Goal: Transaction & Acquisition: Purchase product/service

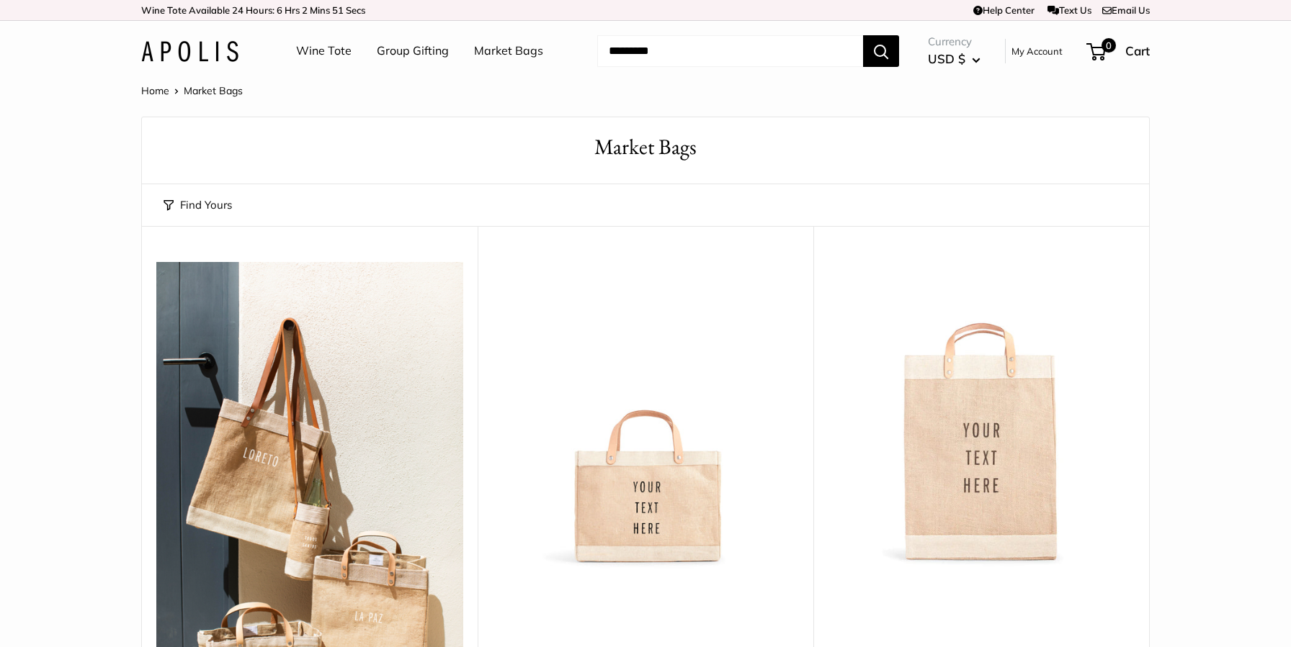
click at [822, 51] on input "Search..." at bounding box center [730, 51] width 266 height 32
click at [815, 50] on input "Search..." at bounding box center [730, 51] width 266 height 32
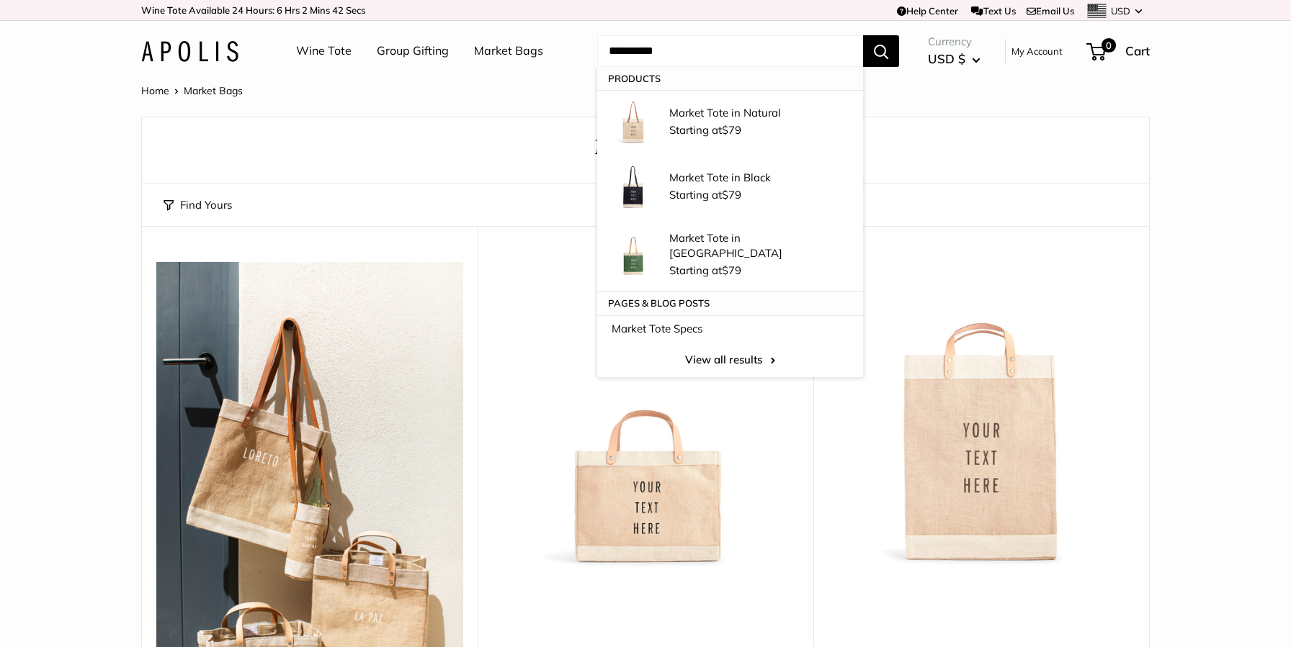
click at [614, 52] on input "**********" at bounding box center [730, 51] width 266 height 32
type input "**********"
click at [863, 35] on button "Search" at bounding box center [881, 51] width 36 height 32
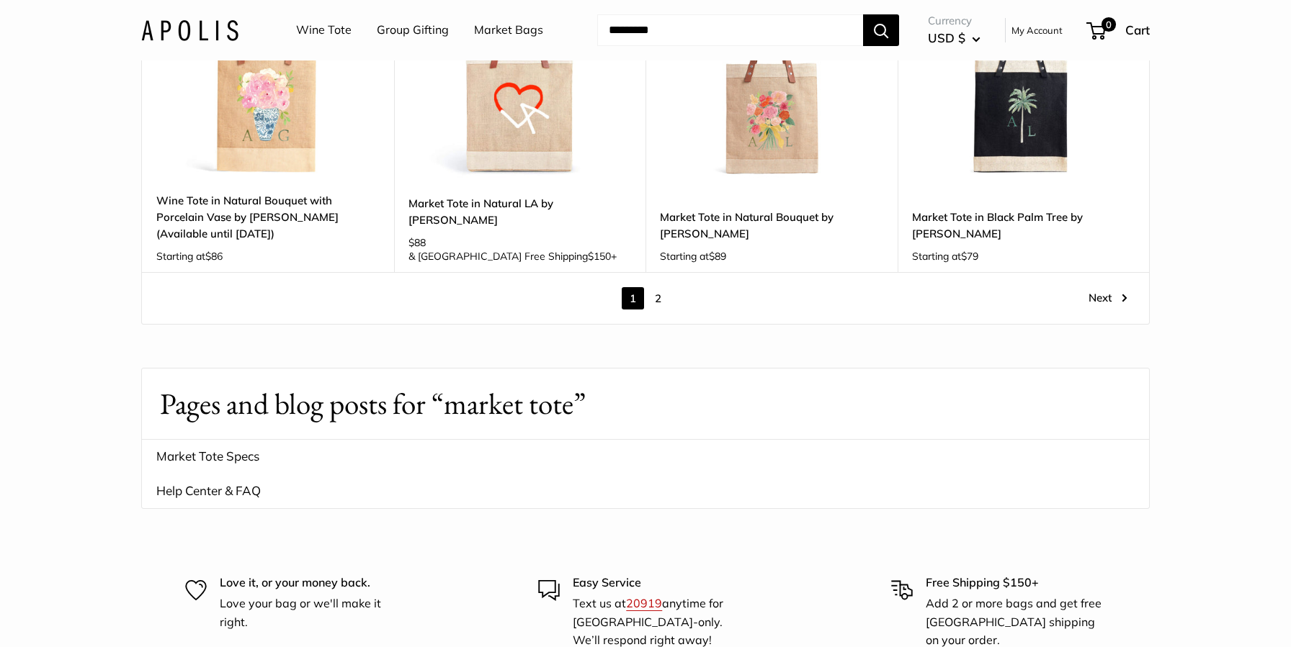
scroll to position [2086, 0]
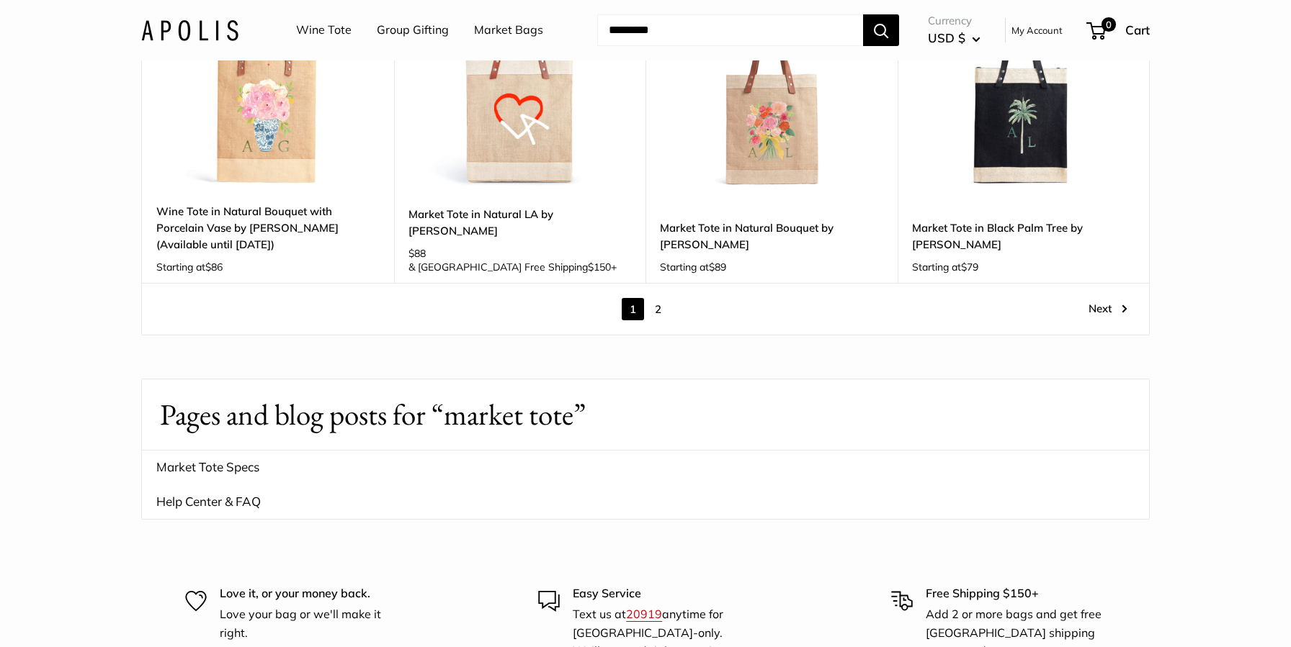
click at [656, 300] on link "2" at bounding box center [658, 309] width 22 height 22
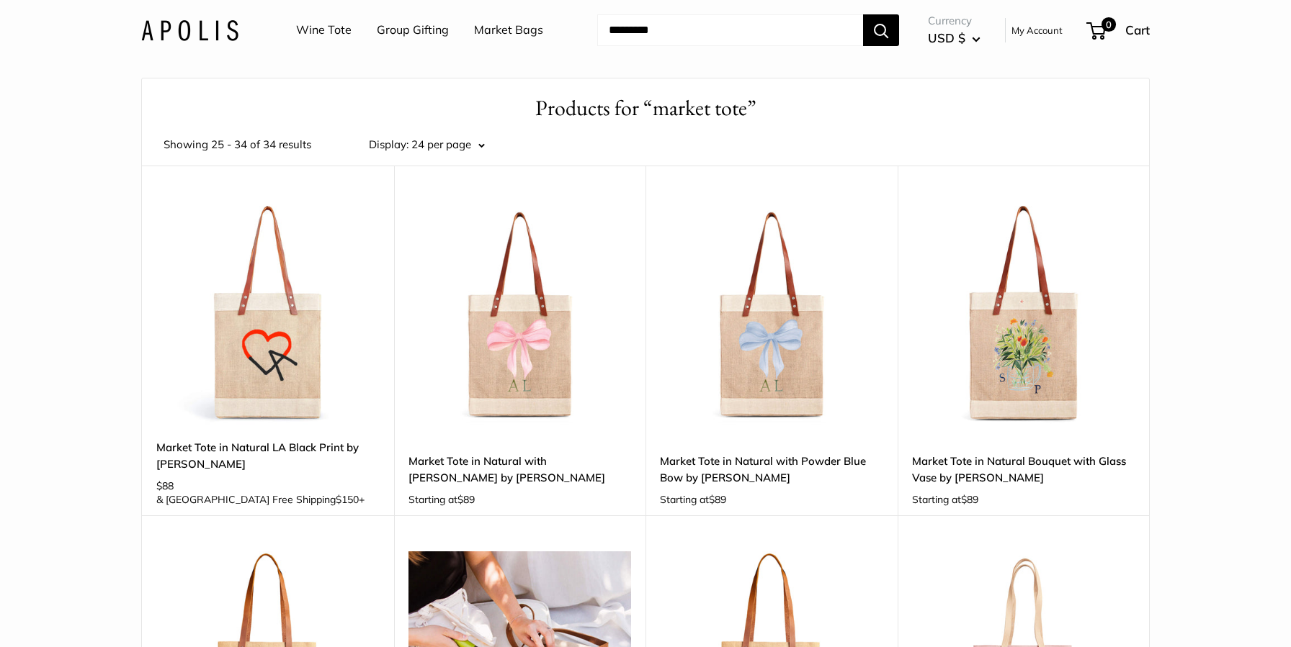
scroll to position [38, 0]
click at [529, 30] on link "Market Bags" at bounding box center [508, 30] width 69 height 22
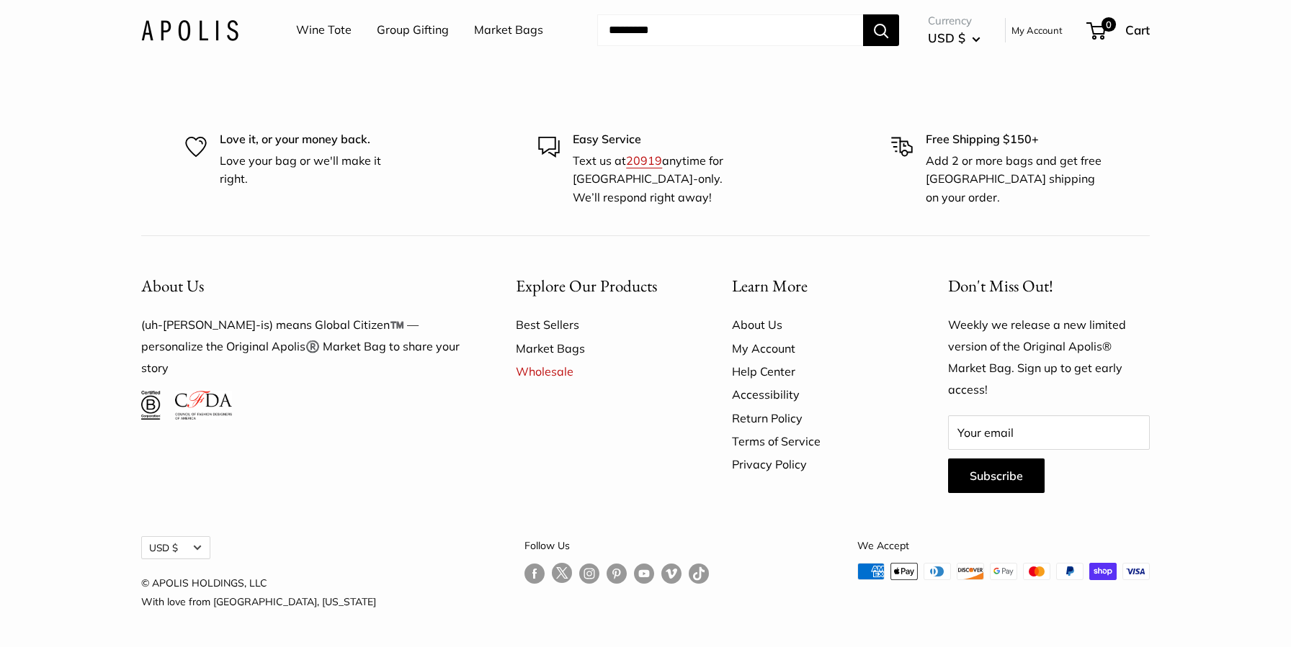
scroll to position [4316, 0]
click at [642, 35] on input "Search..." at bounding box center [730, 30] width 266 height 32
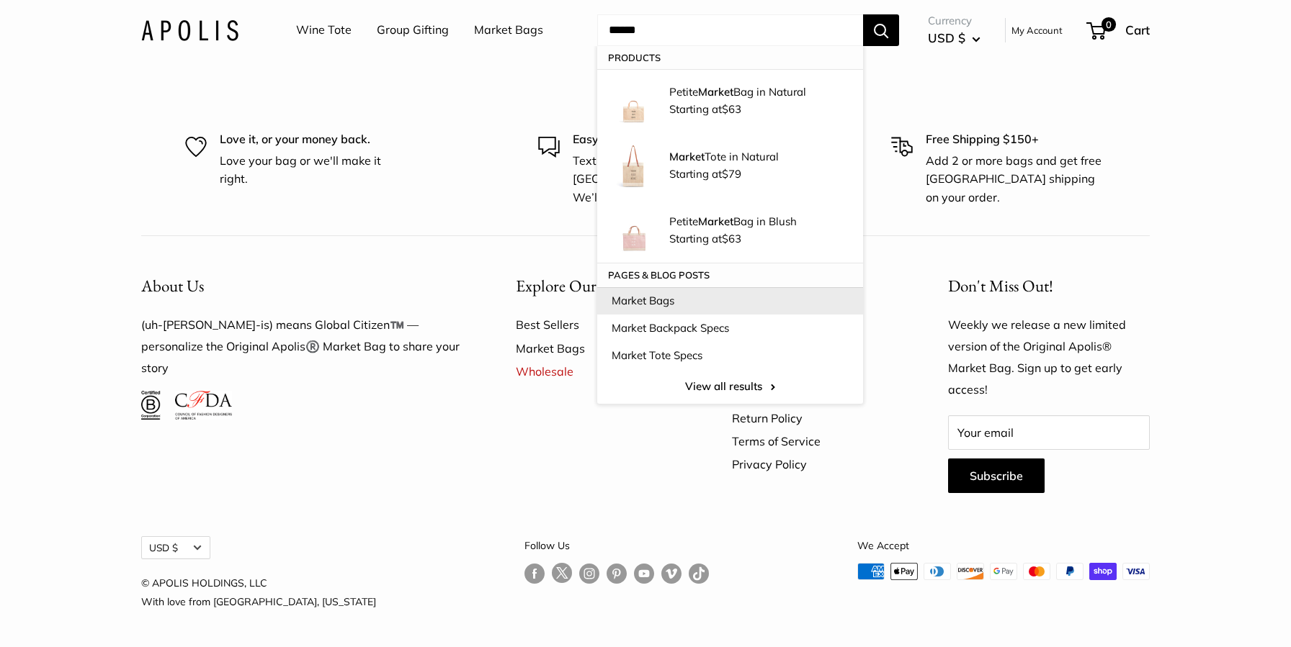
type input "******"
click at [641, 300] on link "Market Bags" at bounding box center [730, 300] width 266 height 27
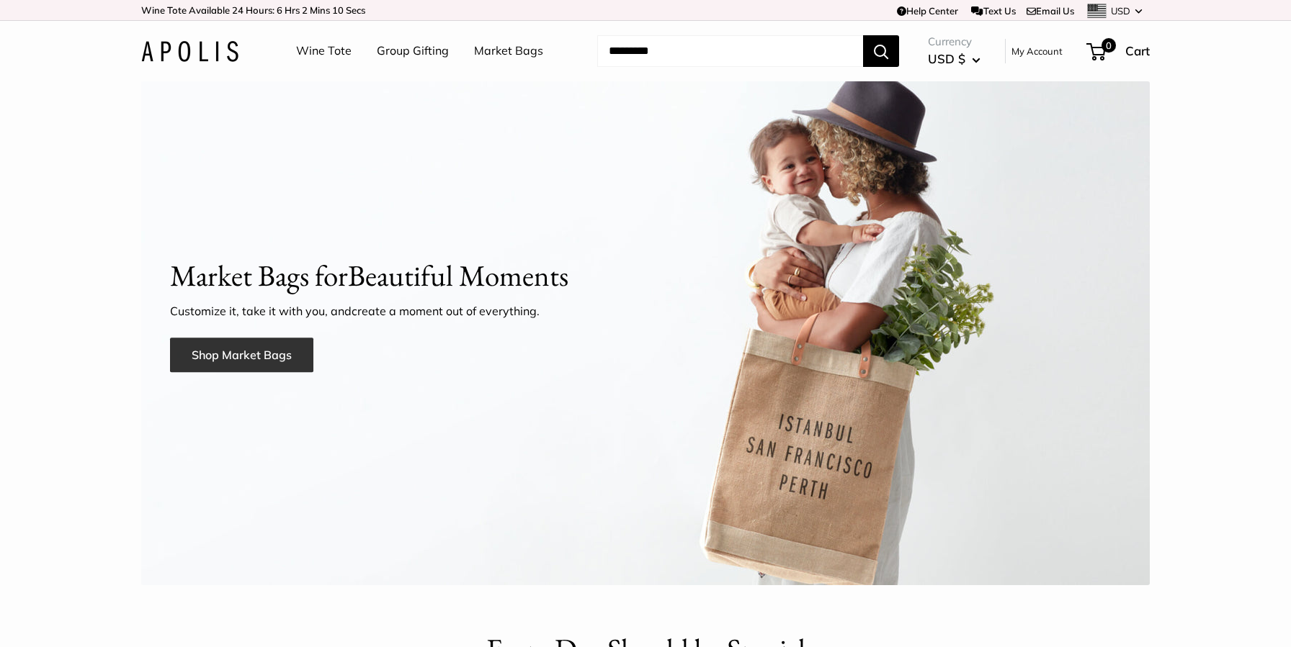
click at [229, 351] on link "Shop Market Bags" at bounding box center [241, 355] width 143 height 35
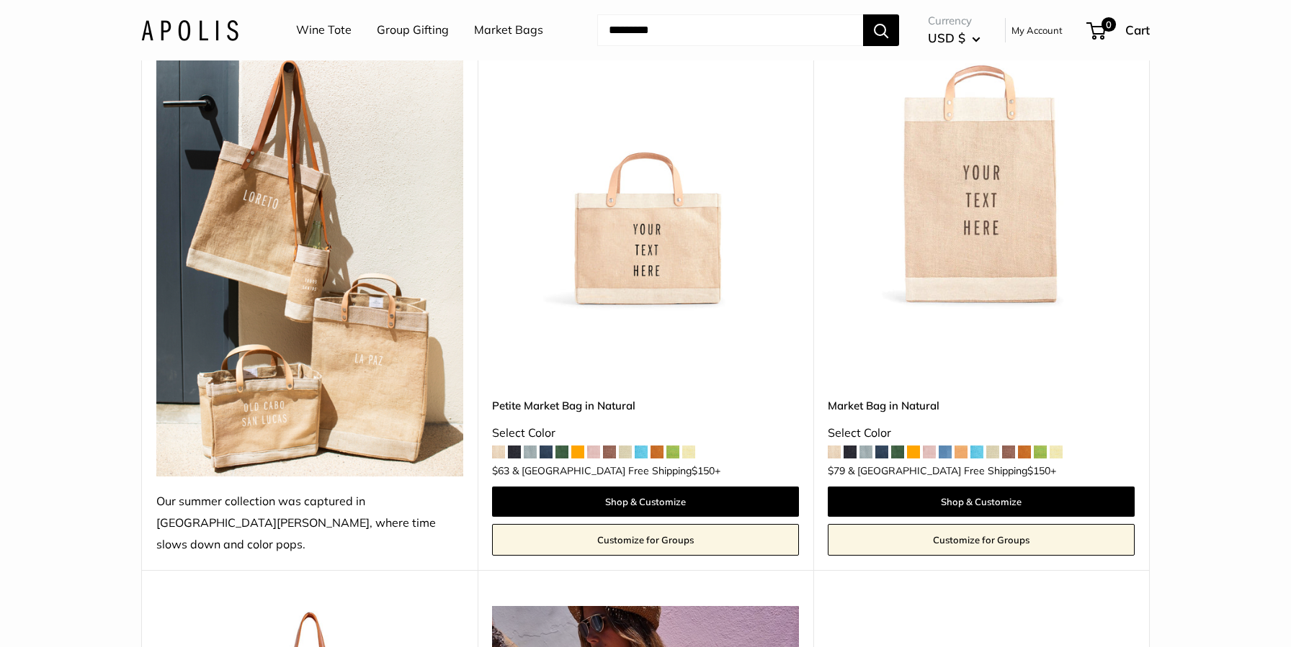
scroll to position [338, 0]
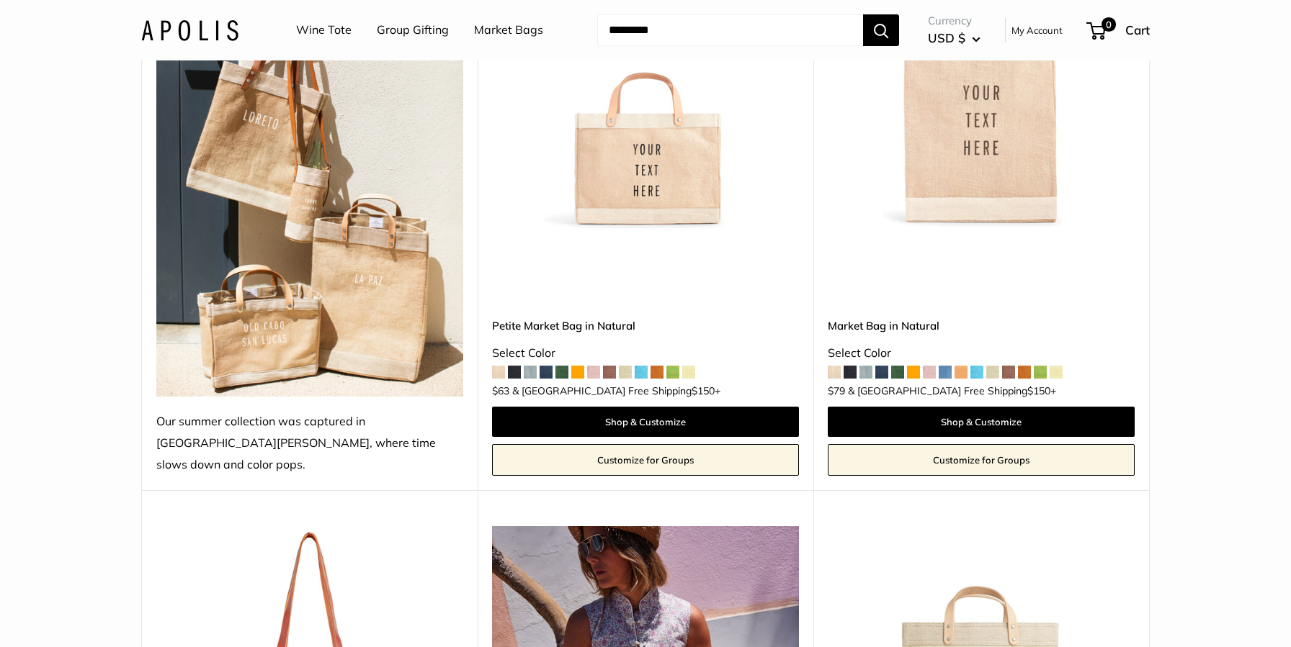
click at [901, 366] on span at bounding box center [897, 372] width 13 height 13
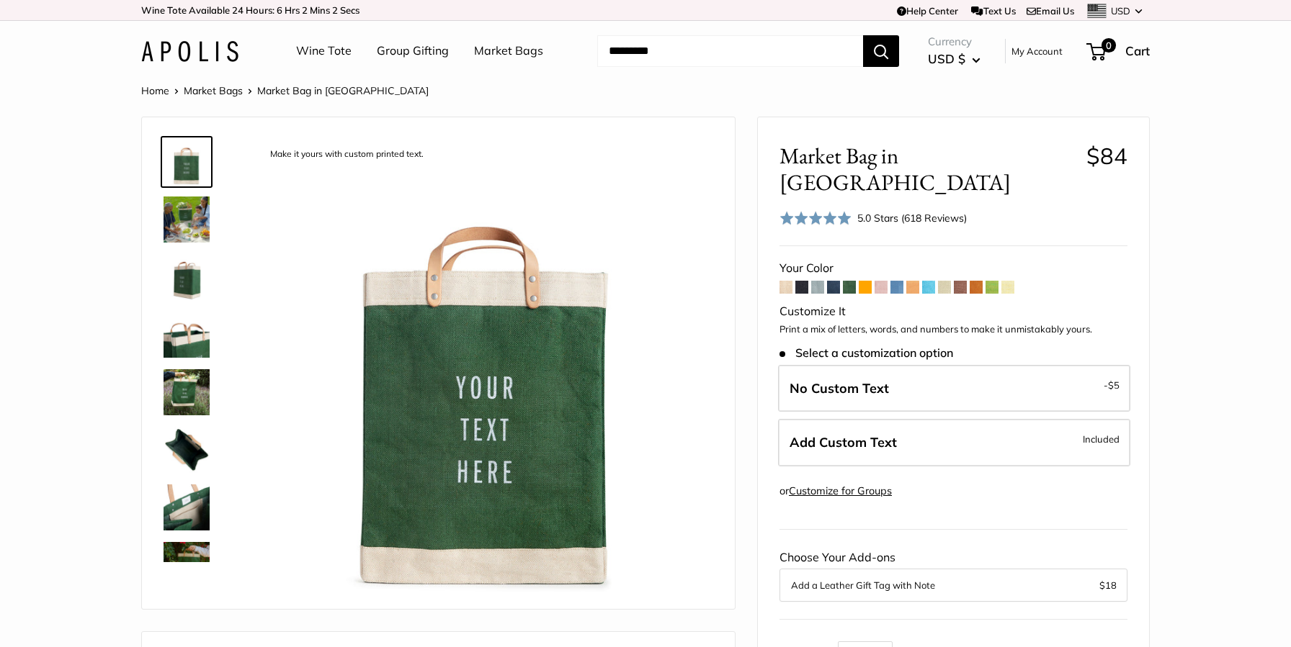
click at [166, 390] on img at bounding box center [186, 392] width 46 height 46
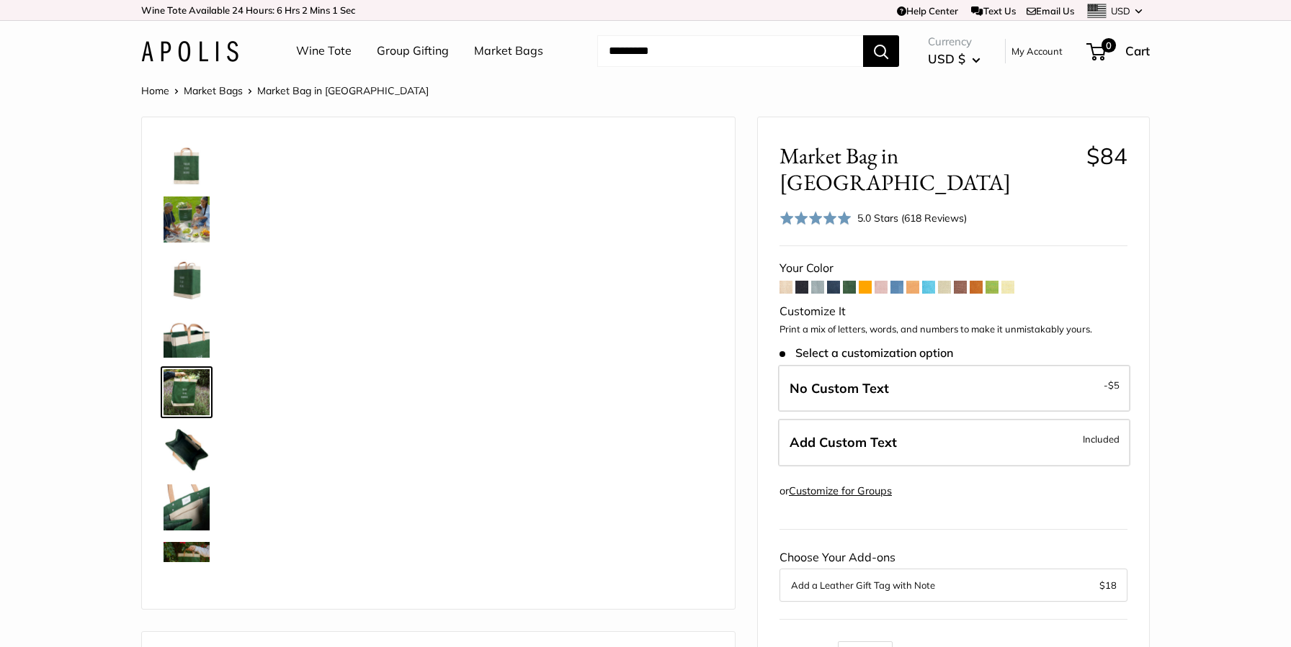
scroll to position [45, 0]
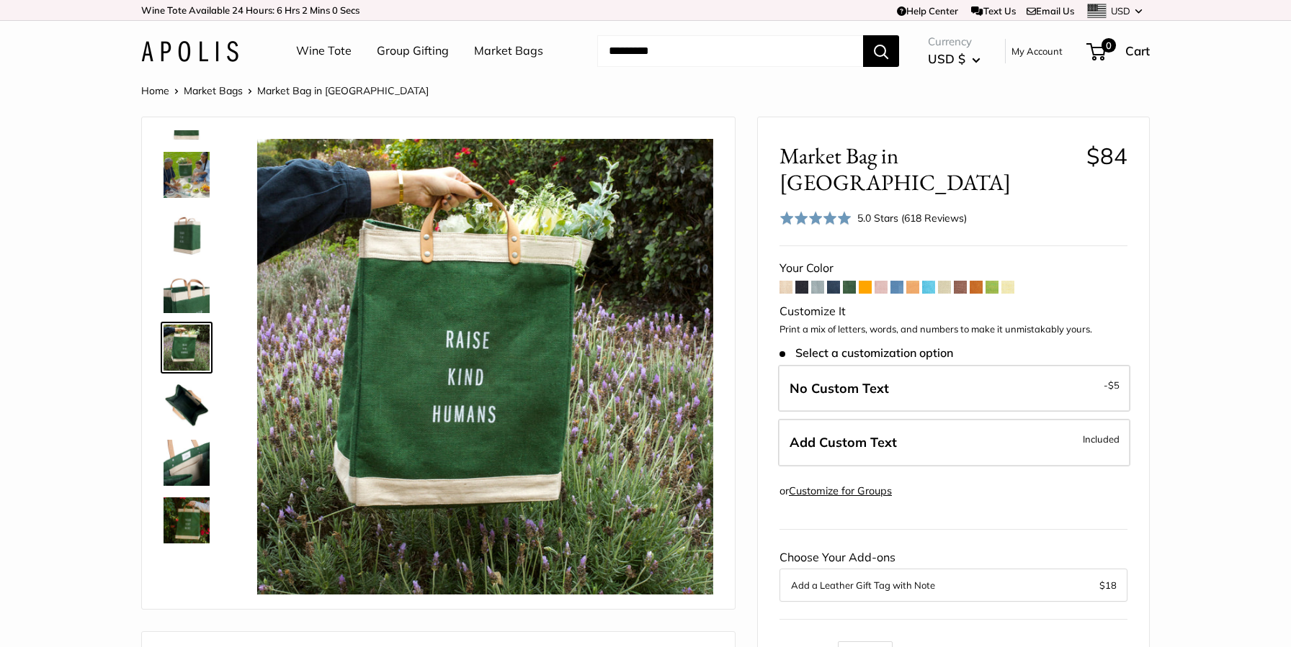
click at [161, 292] on link at bounding box center [187, 290] width 52 height 52
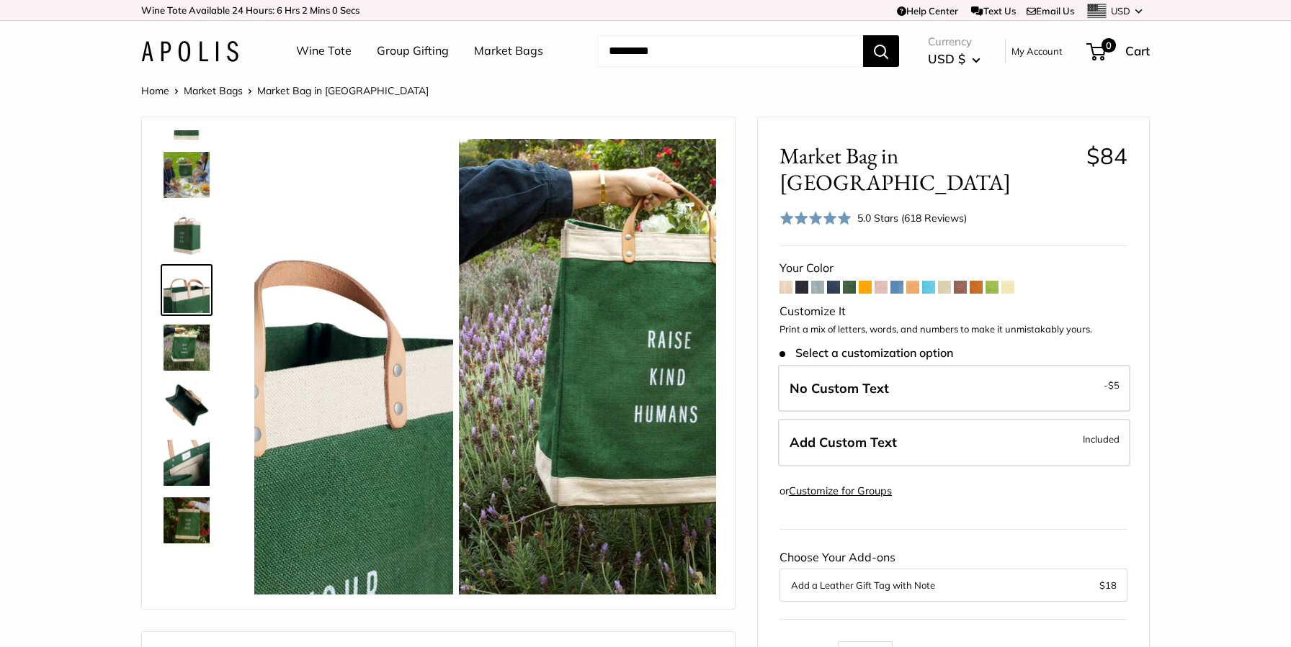
scroll to position [0, 0]
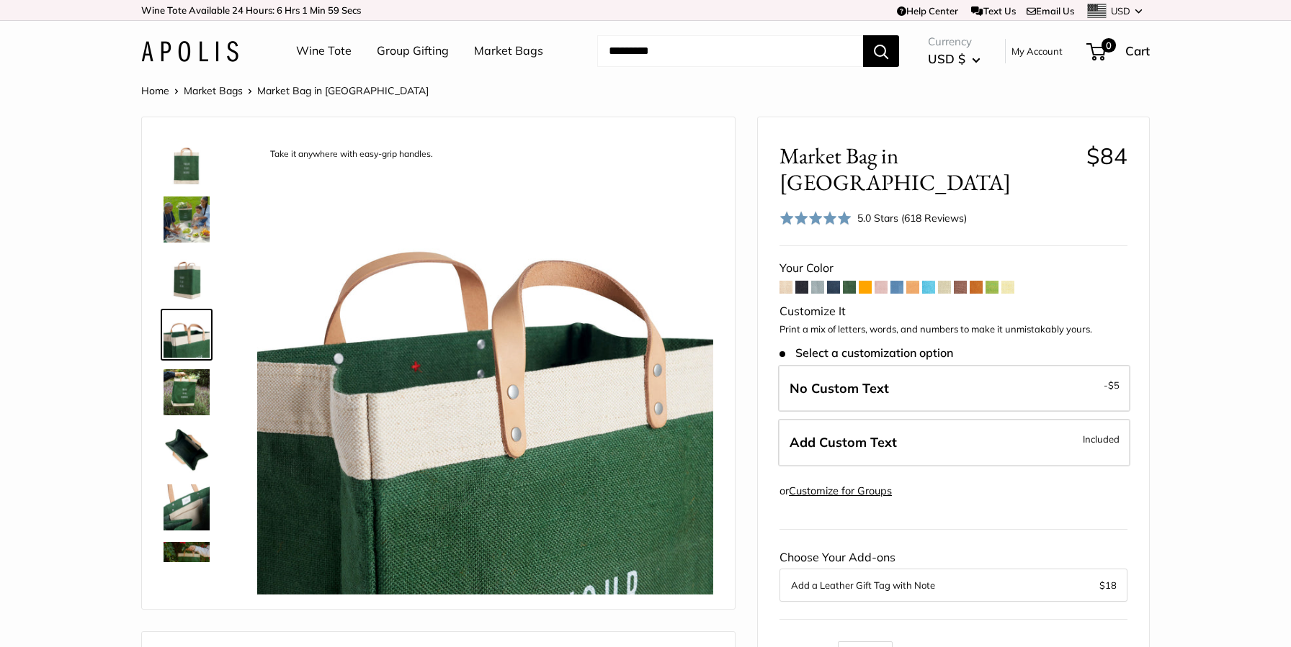
click at [174, 216] on img at bounding box center [186, 220] width 46 height 46
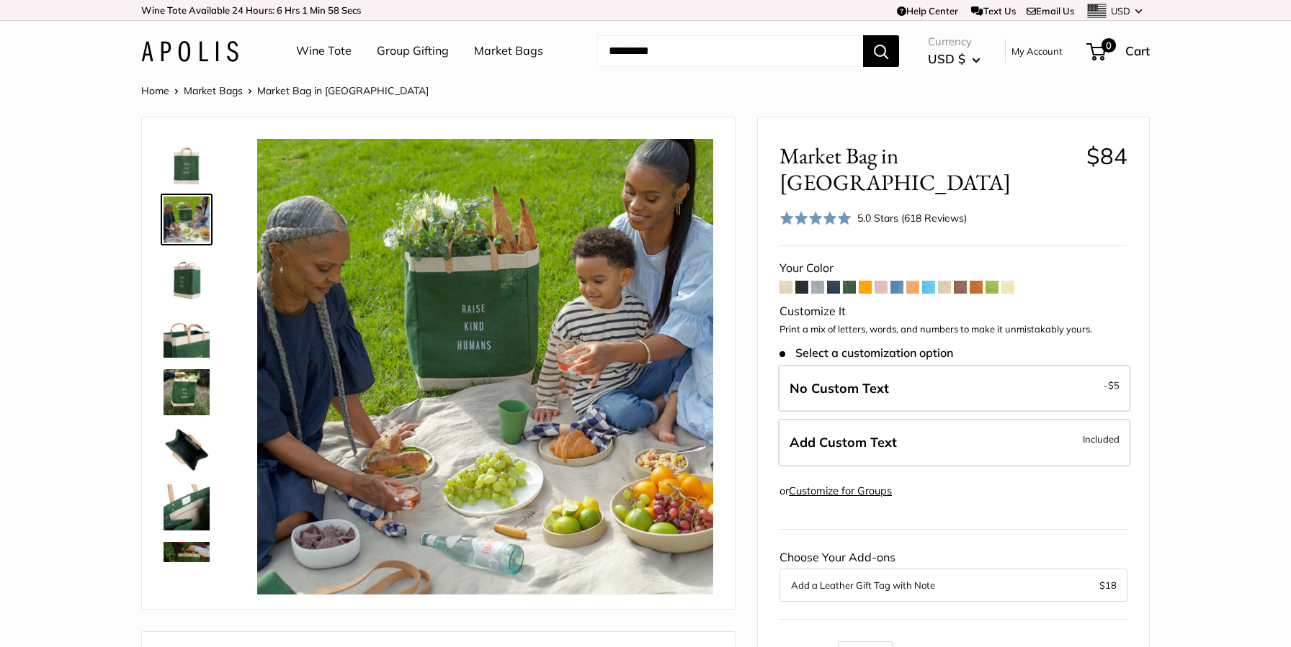
click at [192, 163] on img at bounding box center [186, 162] width 46 height 46
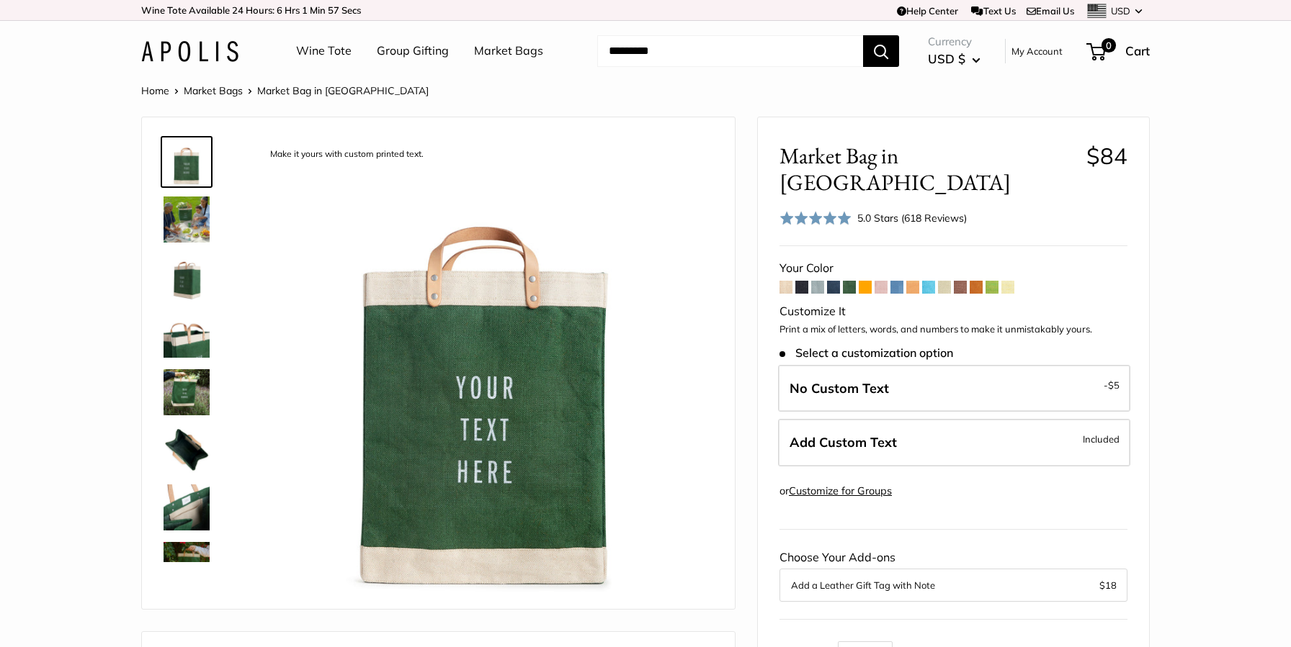
click at [190, 397] on img at bounding box center [186, 392] width 46 height 46
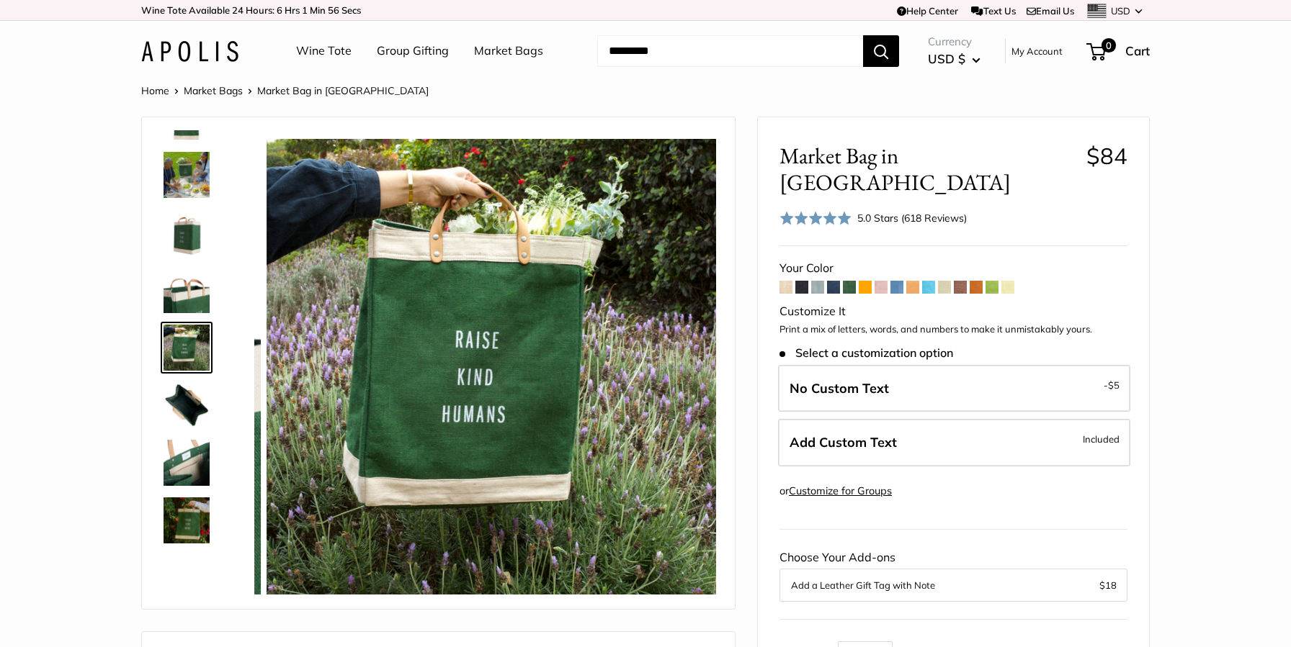
click at [189, 485] on img at bounding box center [186, 463] width 46 height 46
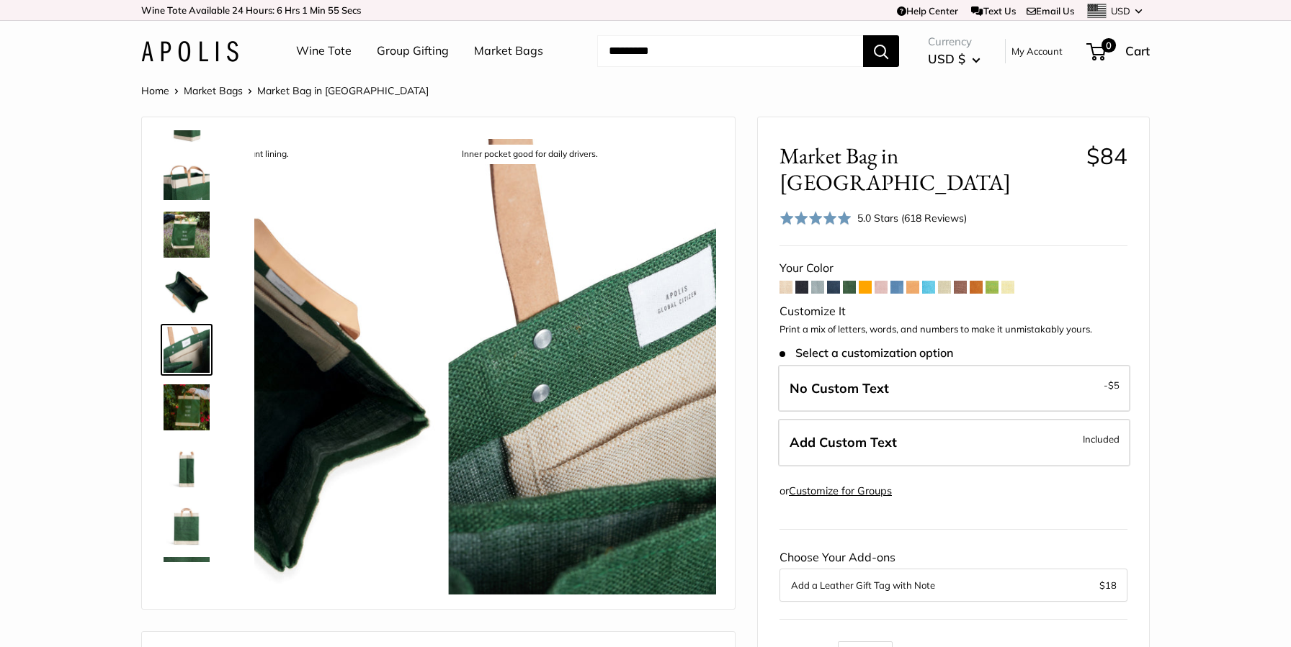
scroll to position [160, 0]
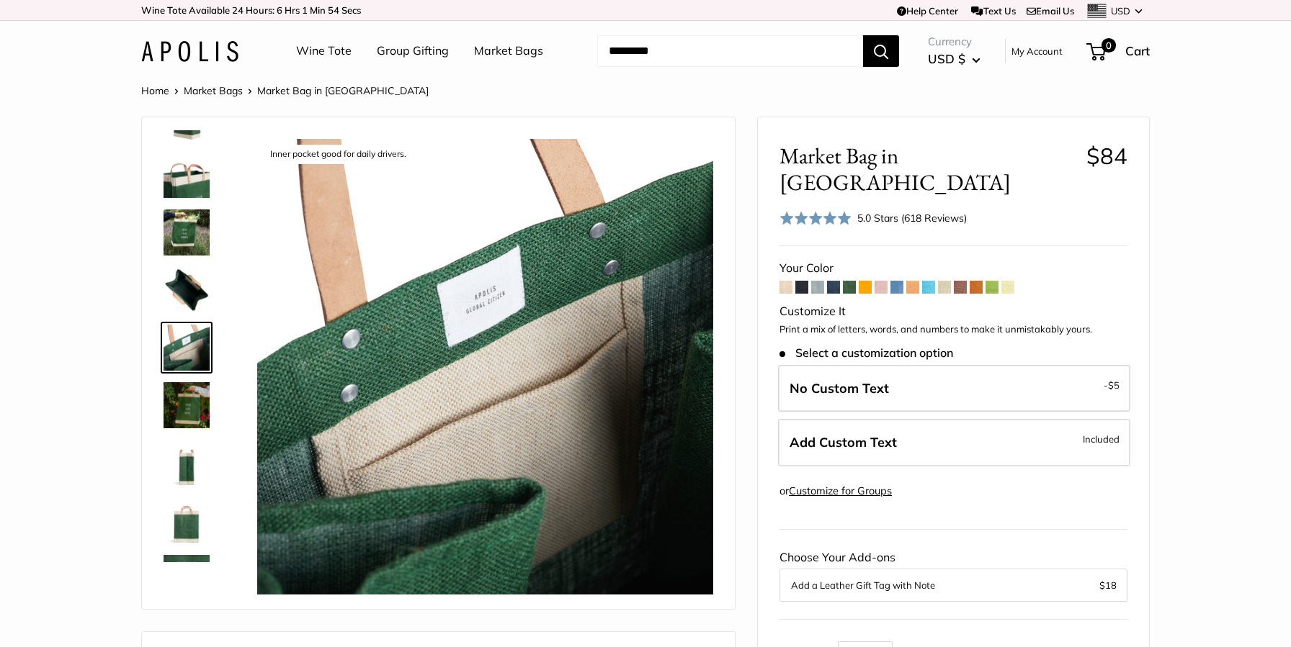
click at [184, 474] on img at bounding box center [186, 463] width 46 height 46
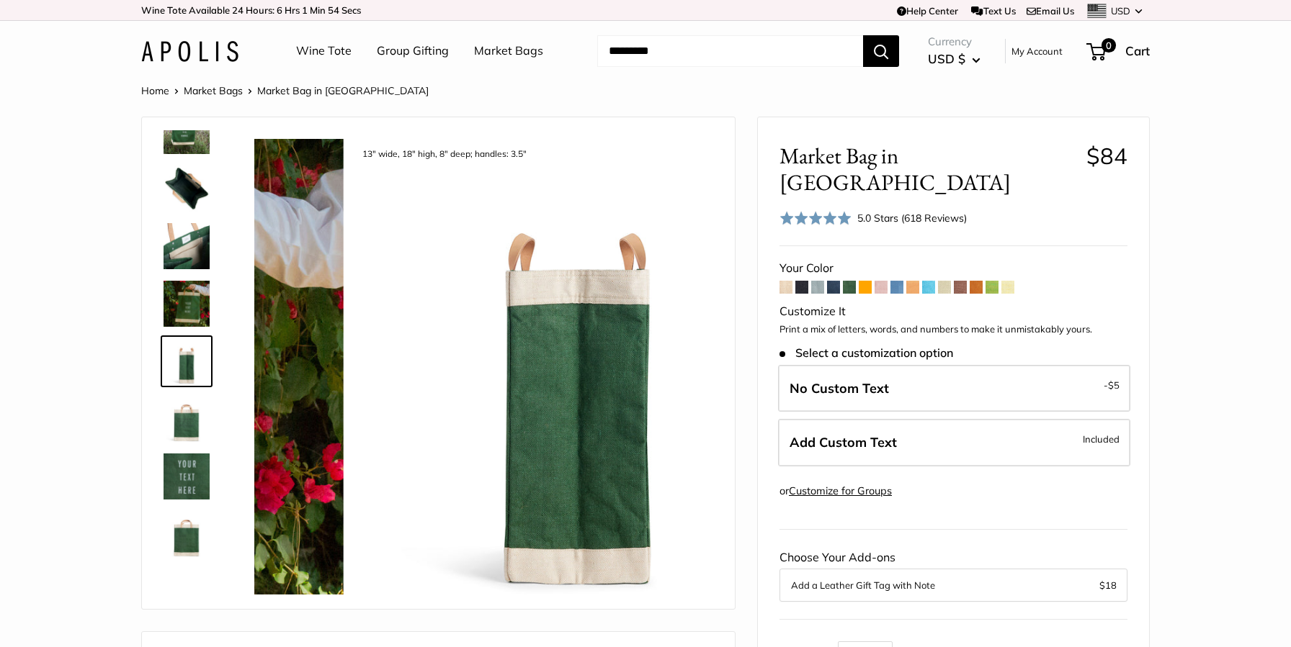
scroll to position [265, 0]
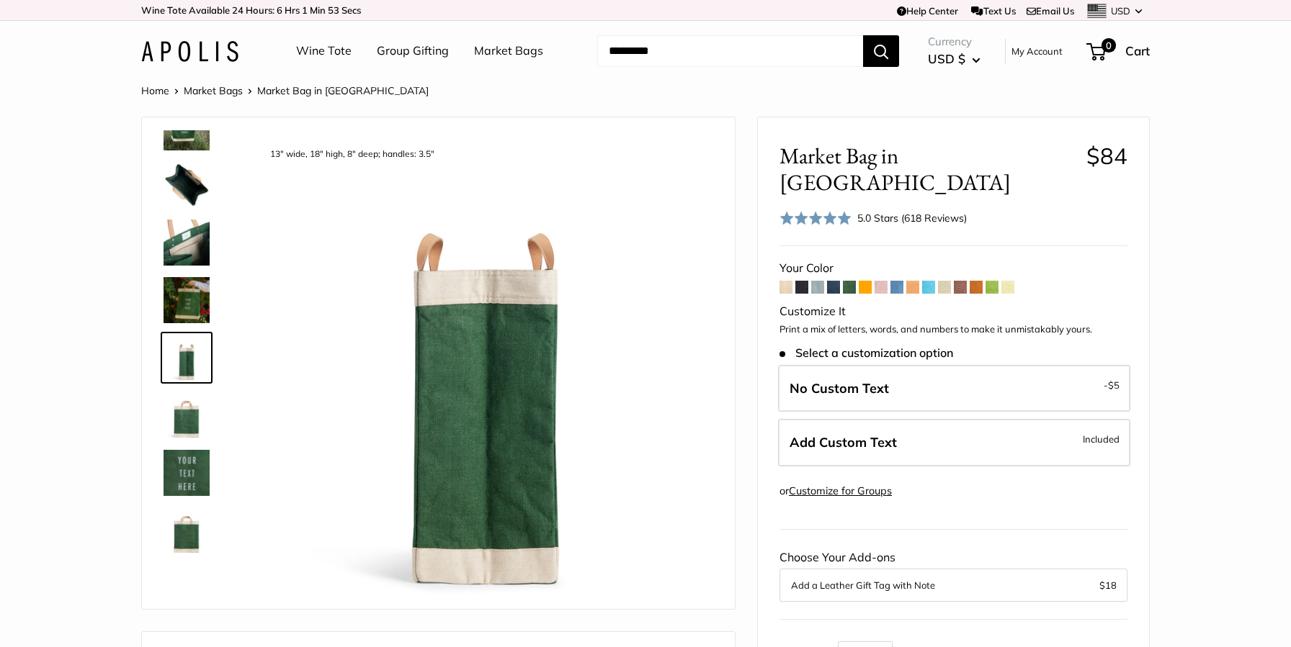
click at [185, 472] on img at bounding box center [186, 473] width 46 height 46
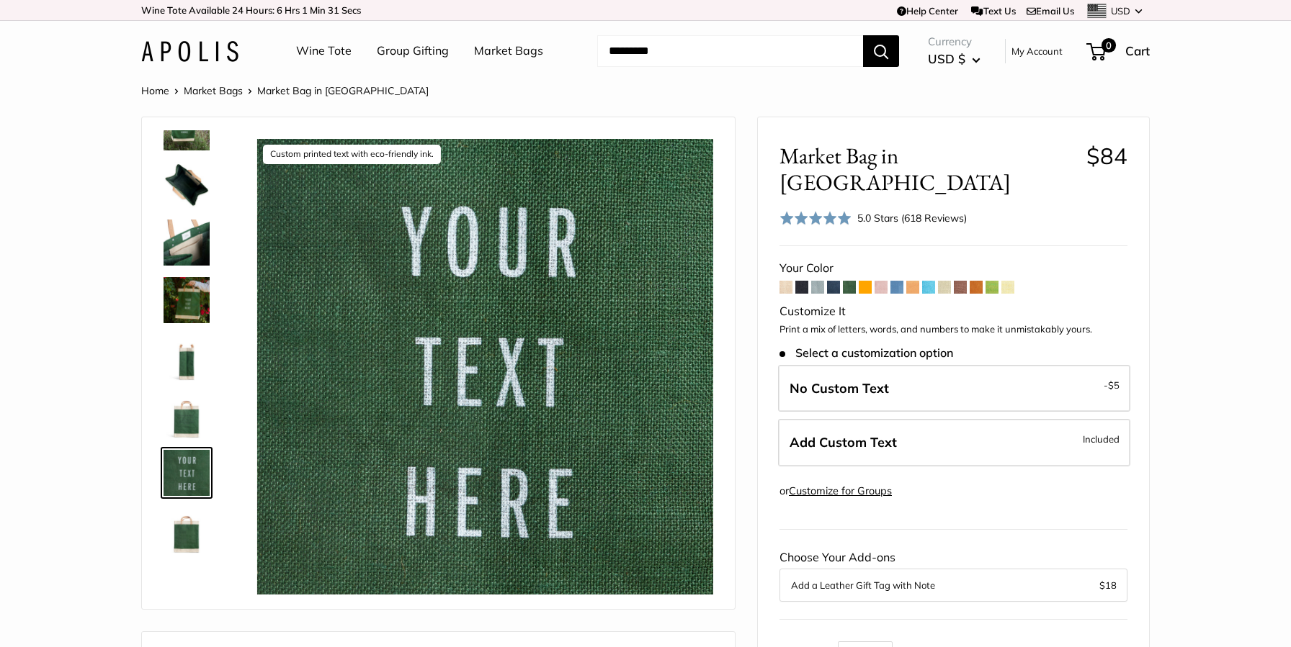
click at [935, 210] on div "5.0 Stars (618 Reviews)" at bounding box center [911, 218] width 109 height 16
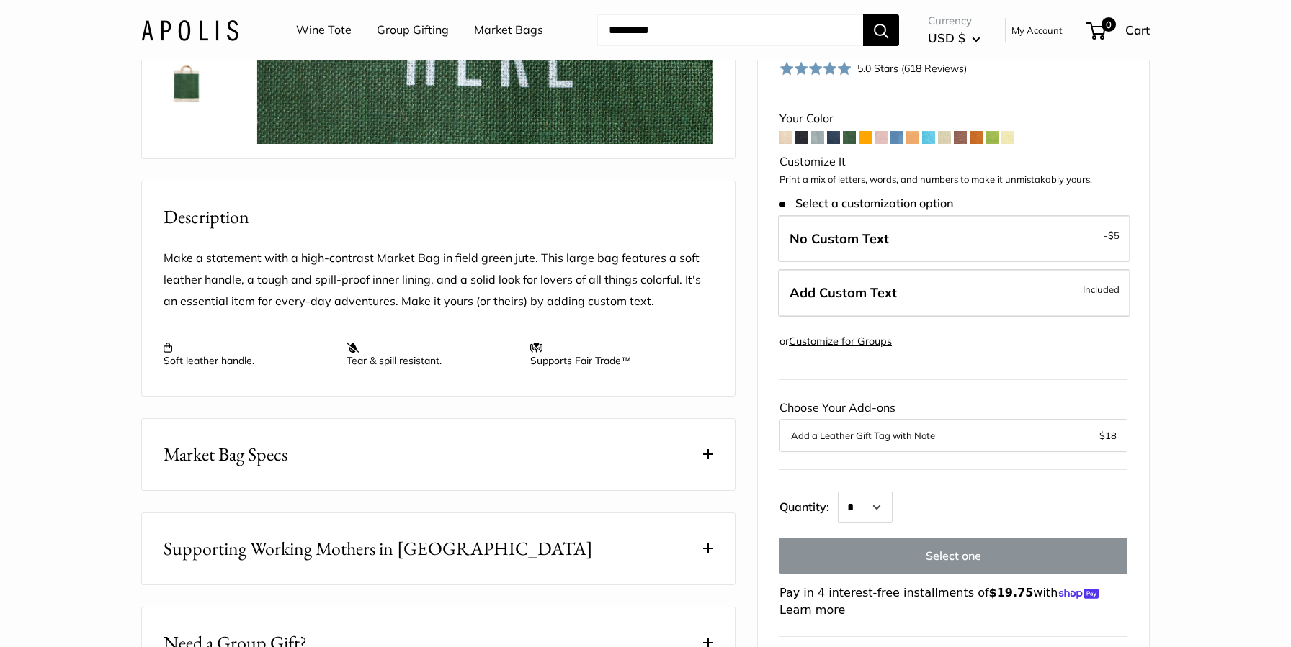
scroll to position [0, 0]
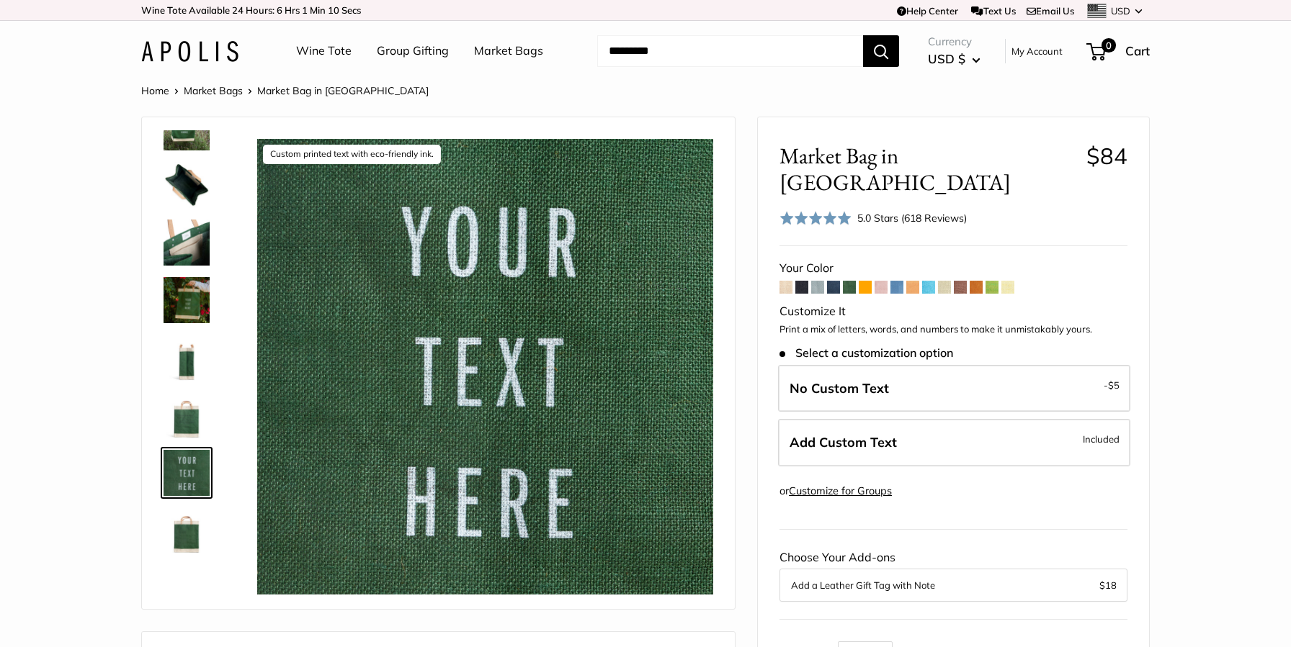
click at [851, 281] on span at bounding box center [849, 287] width 13 height 13
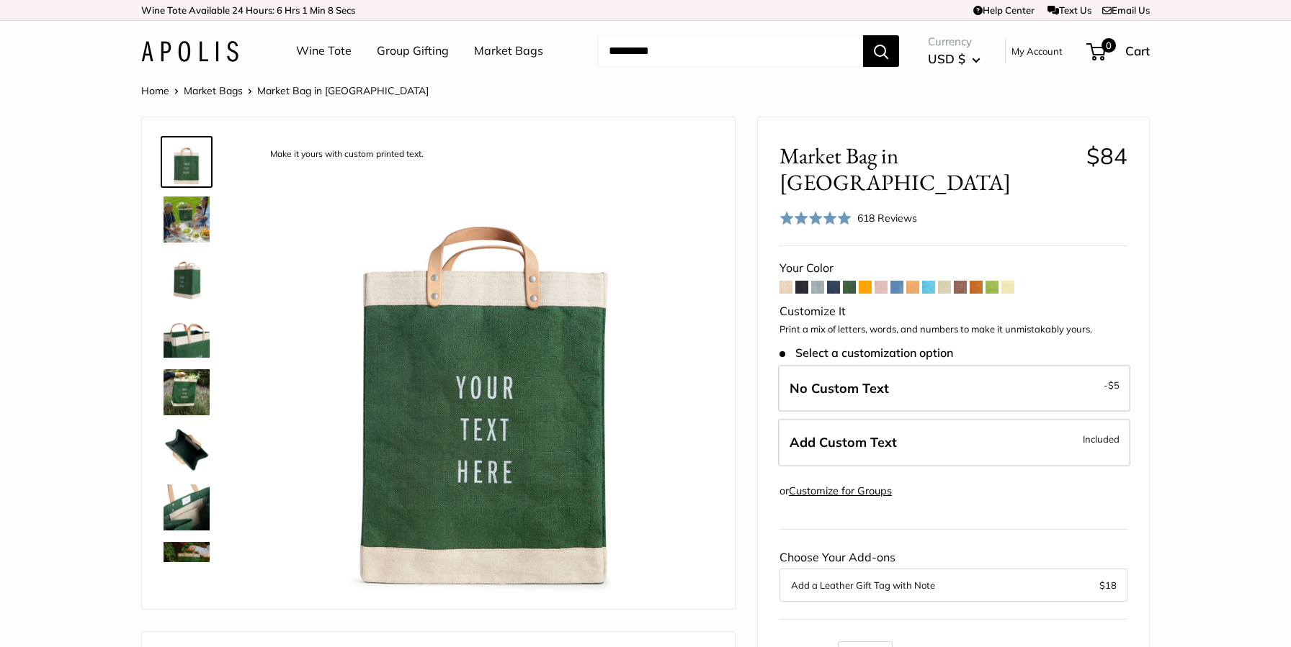
click at [900, 427] on label "Add Custom Text Included" at bounding box center [954, 443] width 352 height 48
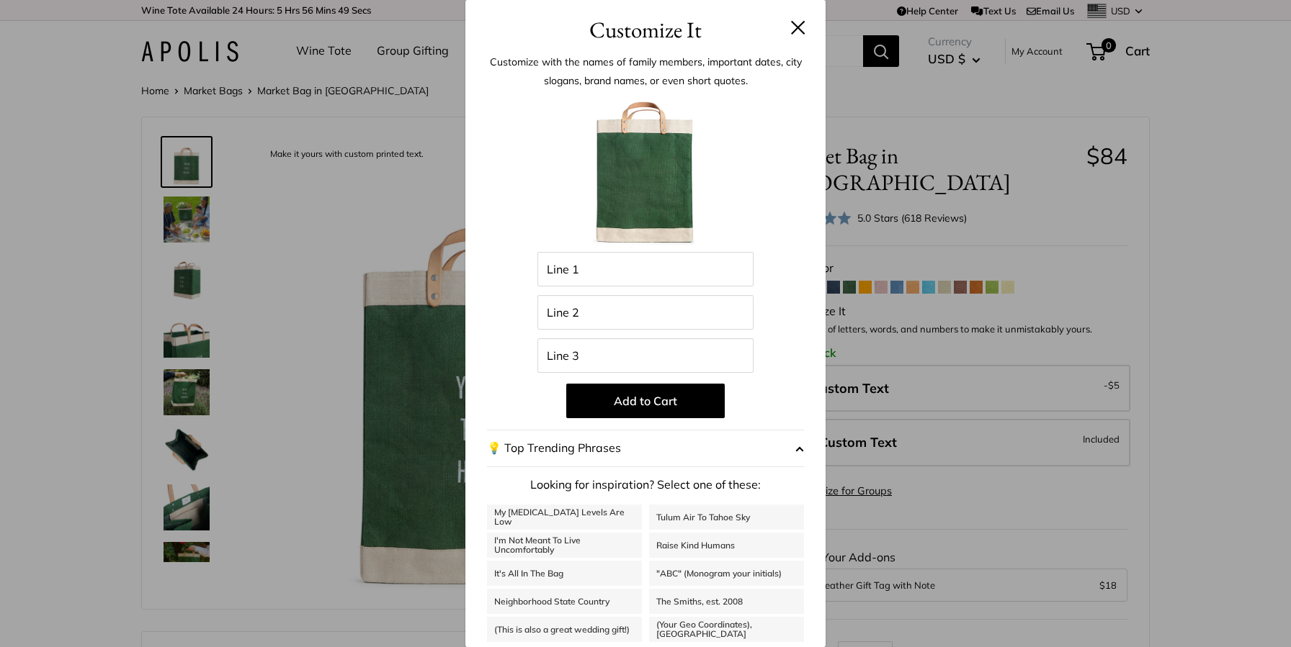
click at [817, 330] on div "Customize with the names of family members, important dates, city slogans, bran…" at bounding box center [645, 367] width 360 height 640
